Goal: Information Seeking & Learning: Check status

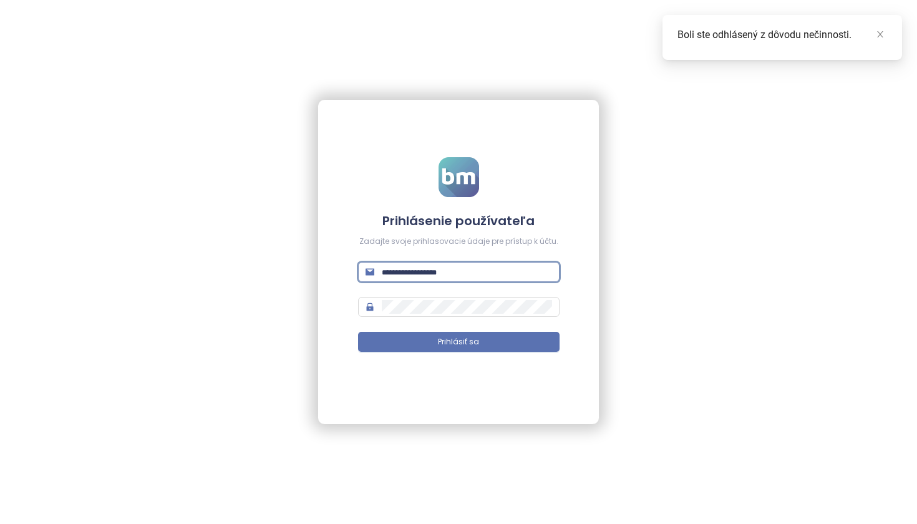
type input "**********"
click at [459, 342] on button "Prihlásiť sa" at bounding box center [458, 342] width 201 height 20
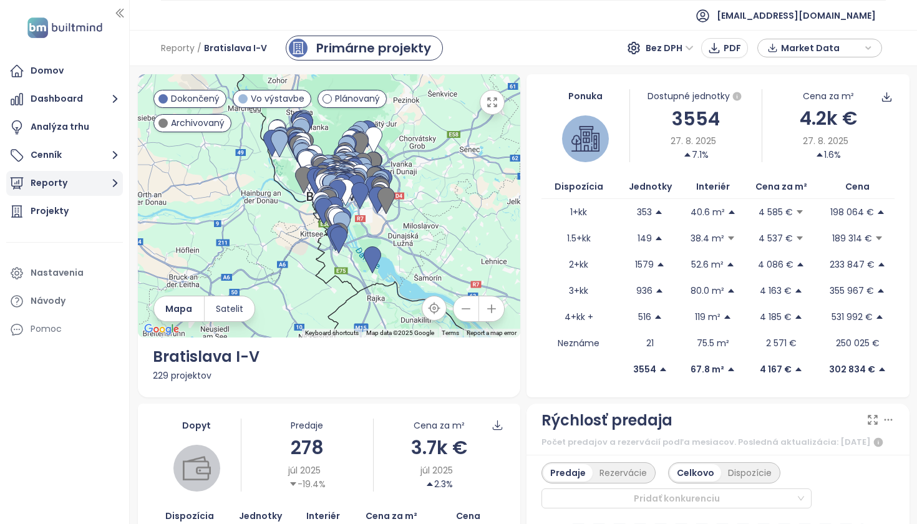
click at [53, 177] on button "Reporty" at bounding box center [64, 183] width 117 height 25
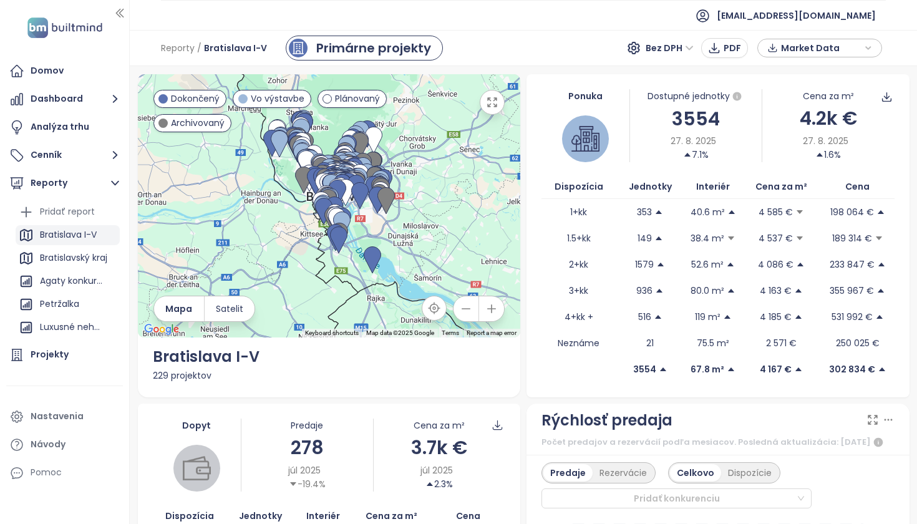
click at [92, 235] on div "Bratislava I-V" at bounding box center [68, 235] width 57 height 16
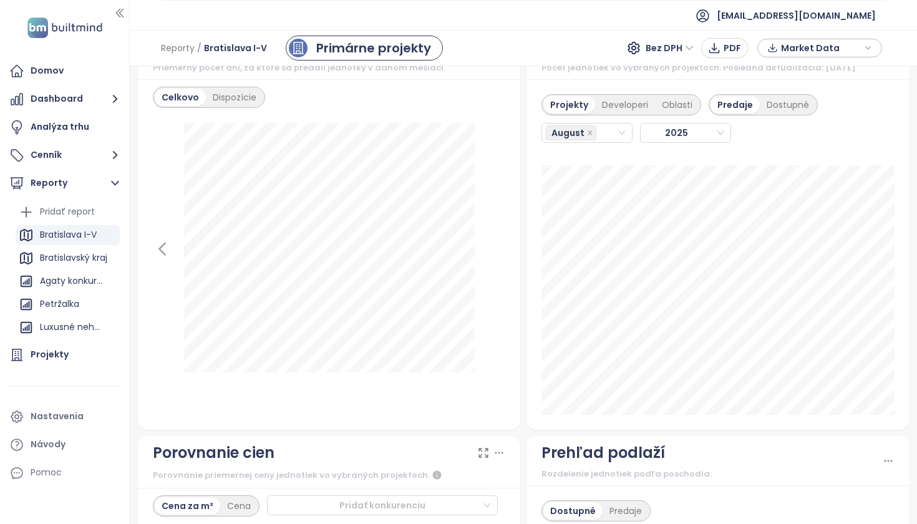
scroll to position [1544, 0]
click at [616, 112] on div "Developeri" at bounding box center [625, 102] width 60 height 17
click at [608, 140] on div "August" at bounding box center [581, 130] width 71 height 17
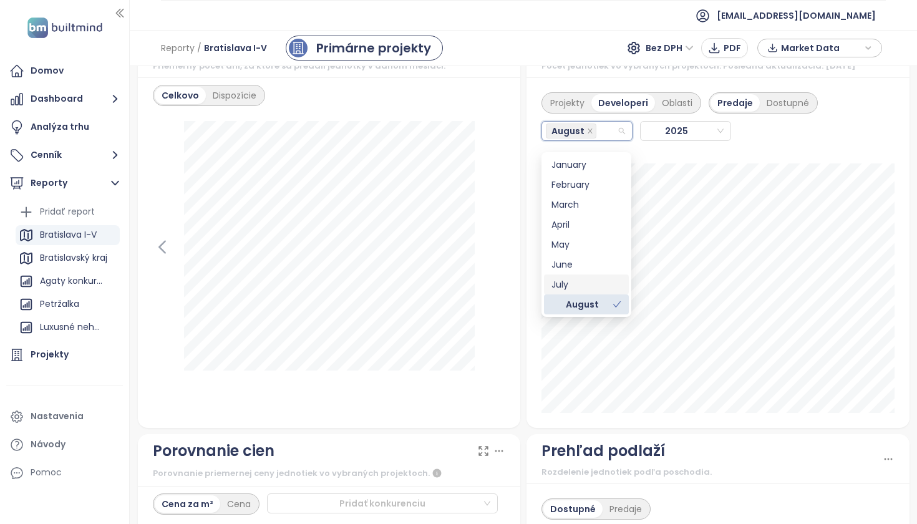
click at [583, 287] on div "July" at bounding box center [586, 285] width 70 height 14
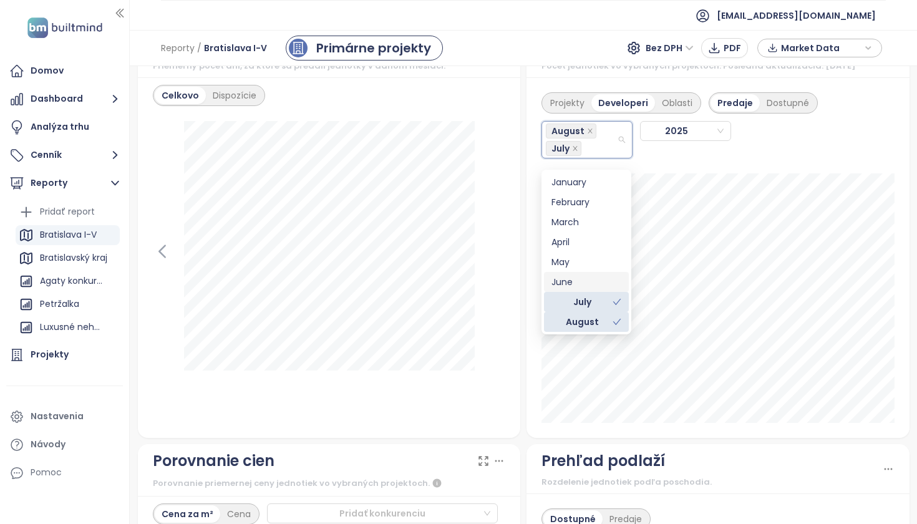
click at [895, 208] on div "Projekty Developeri Oblasti Predaje Dostupné August [DATE] ALLWA: 1" at bounding box center [718, 257] width 383 height 361
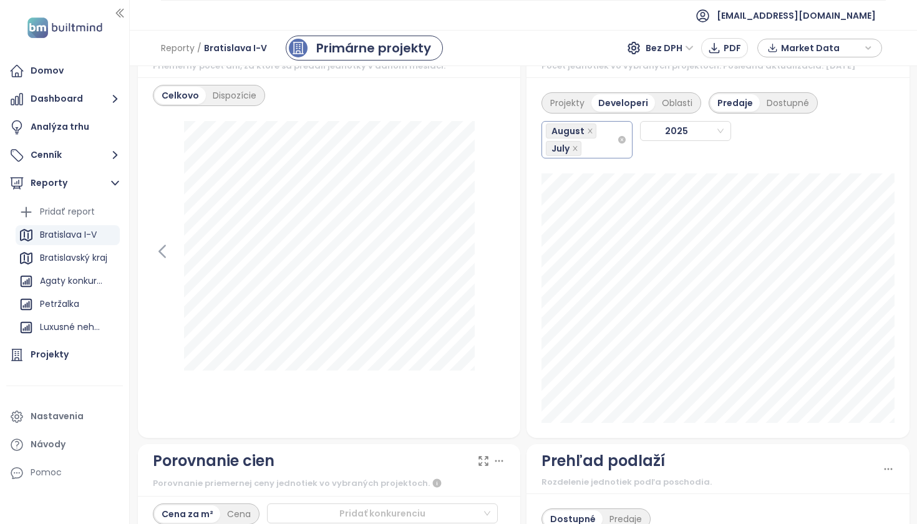
click at [606, 154] on div "August July" at bounding box center [581, 139] width 71 height 35
click at [593, 186] on div "January" at bounding box center [586, 182] width 70 height 14
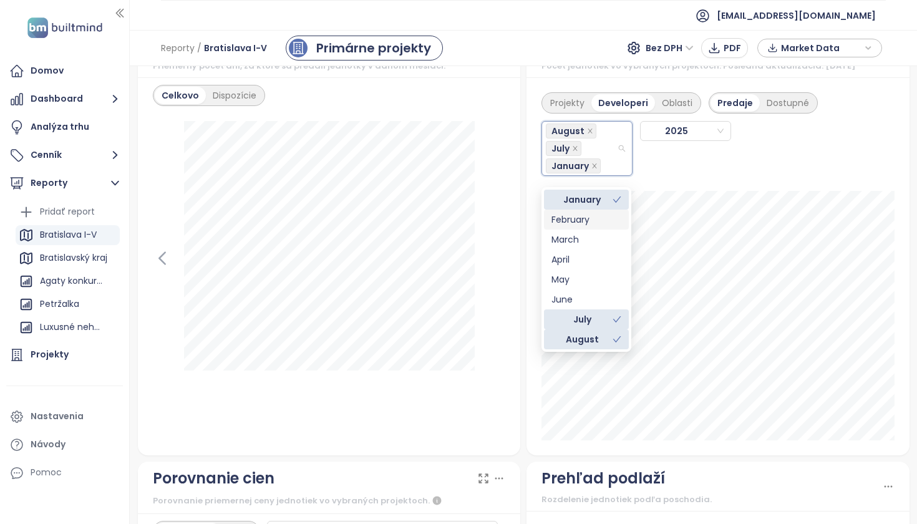
click at [588, 218] on div "February" at bounding box center [586, 220] width 70 height 14
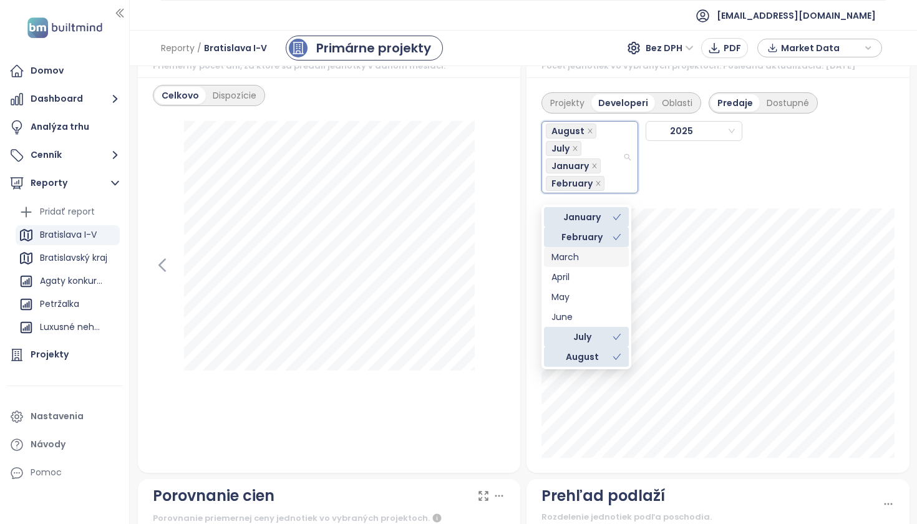
click at [581, 256] on div "March" at bounding box center [586, 257] width 70 height 14
click at [579, 281] on div "April" at bounding box center [586, 277] width 70 height 14
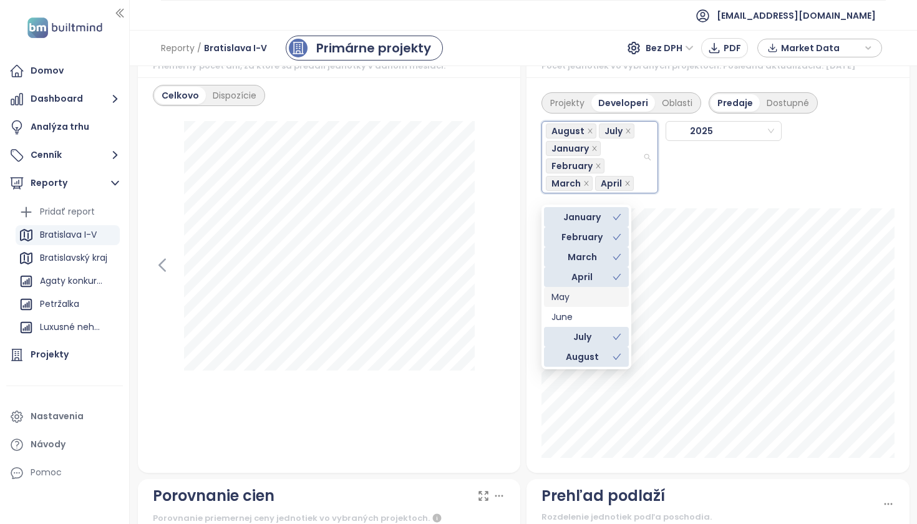
click at [579, 303] on div "May" at bounding box center [586, 297] width 70 height 14
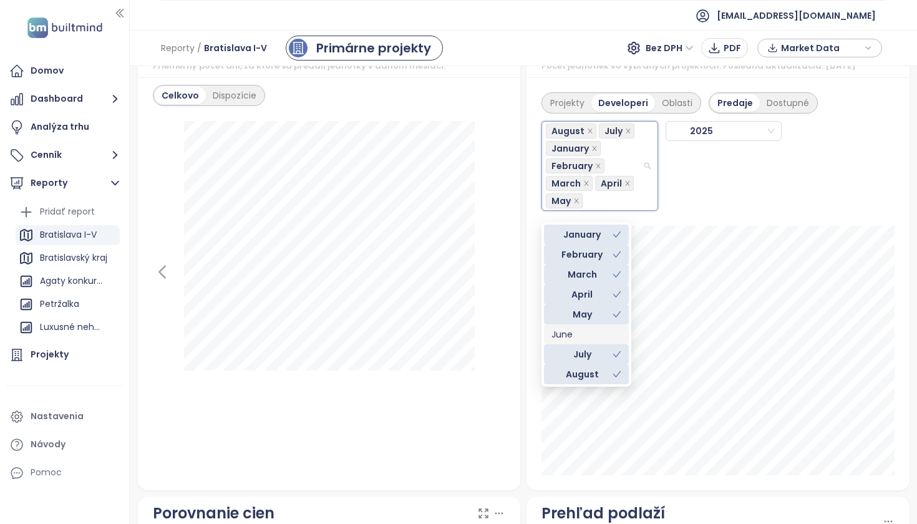
click at [584, 333] on div "June" at bounding box center [586, 335] width 70 height 14
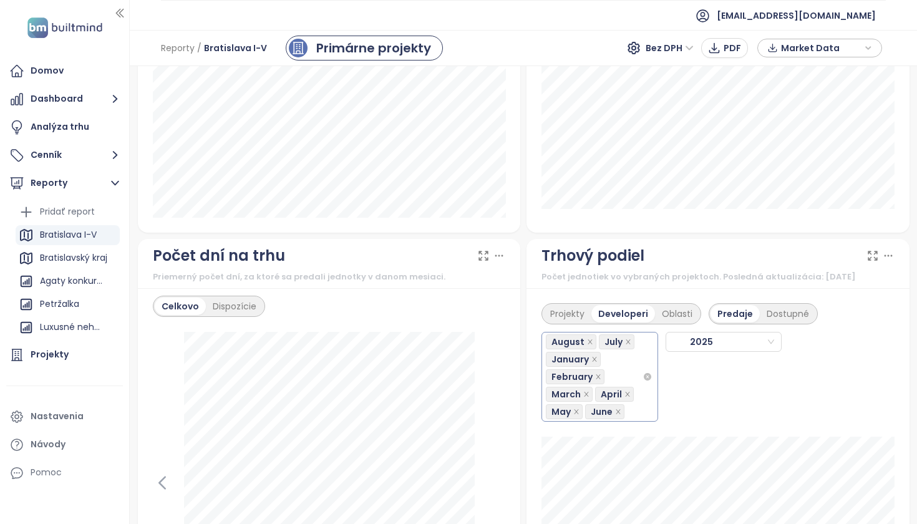
scroll to position [1242, 0]
